Goal: Task Accomplishment & Management: Complete application form

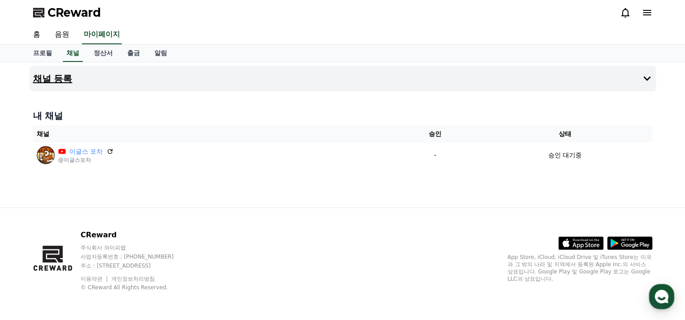
click at [460, 71] on button "채널 등록" at bounding box center [342, 78] width 626 height 25
